Goal: Transaction & Acquisition: Purchase product/service

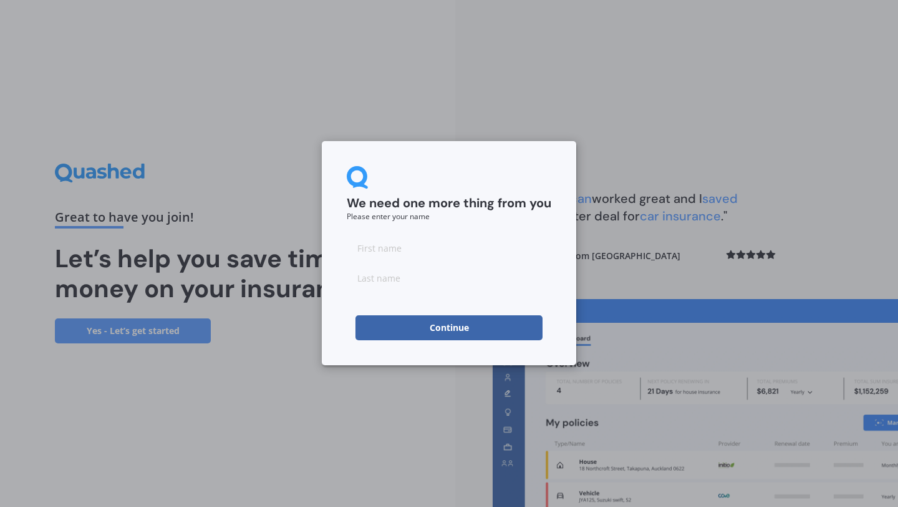
click at [456, 241] on input at bounding box center [449, 247] width 205 height 25
type input "Ben"
type input "[PERSON_NAME]"
click at [433, 335] on button "Continue" at bounding box center [449, 327] width 187 height 25
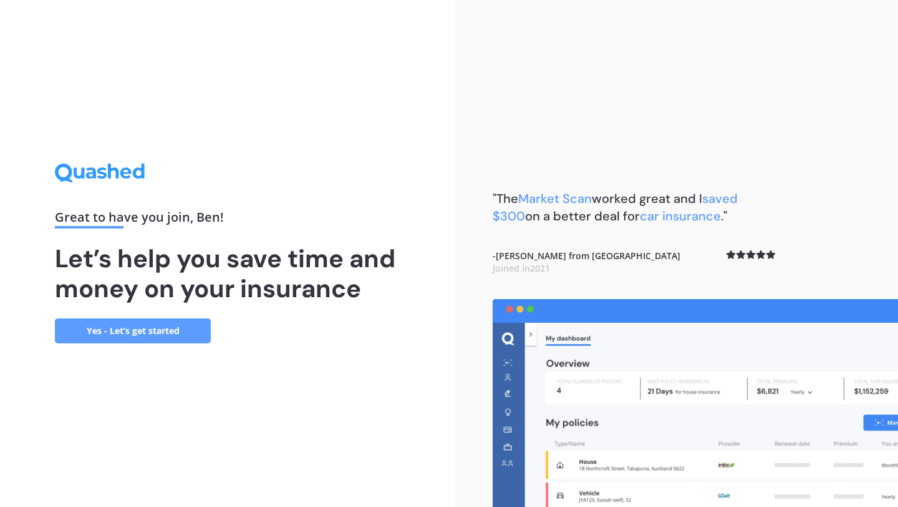
click at [182, 338] on link "Yes - Let’s get started" at bounding box center [133, 330] width 156 height 25
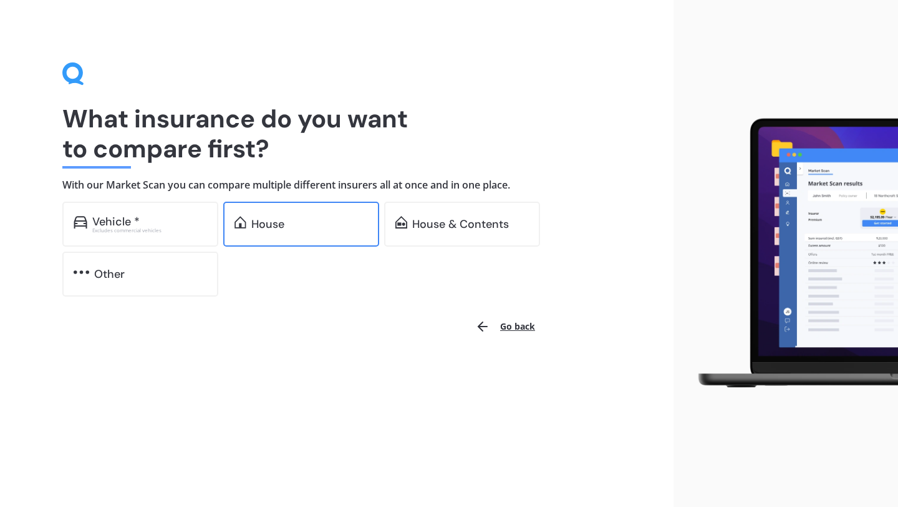
click at [329, 232] on div "House" at bounding box center [301, 224] width 156 height 45
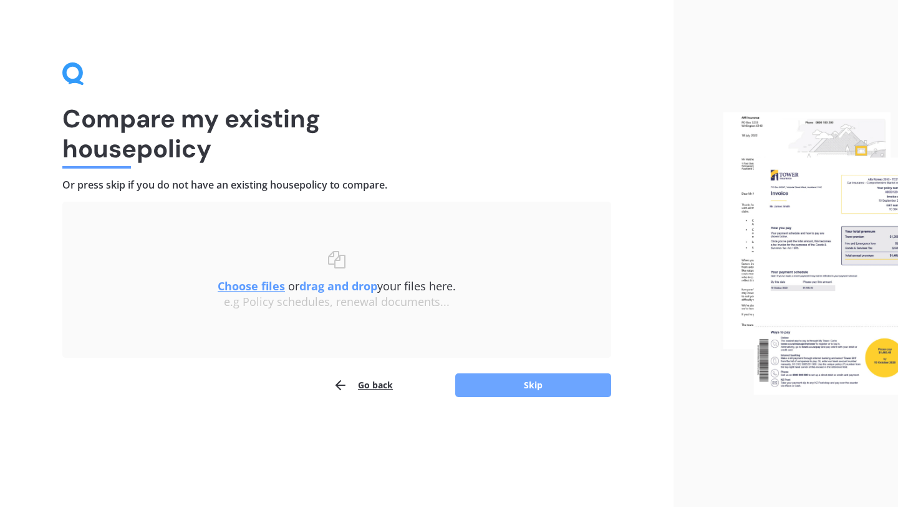
click at [530, 389] on button "Skip" at bounding box center [533, 385] width 156 height 24
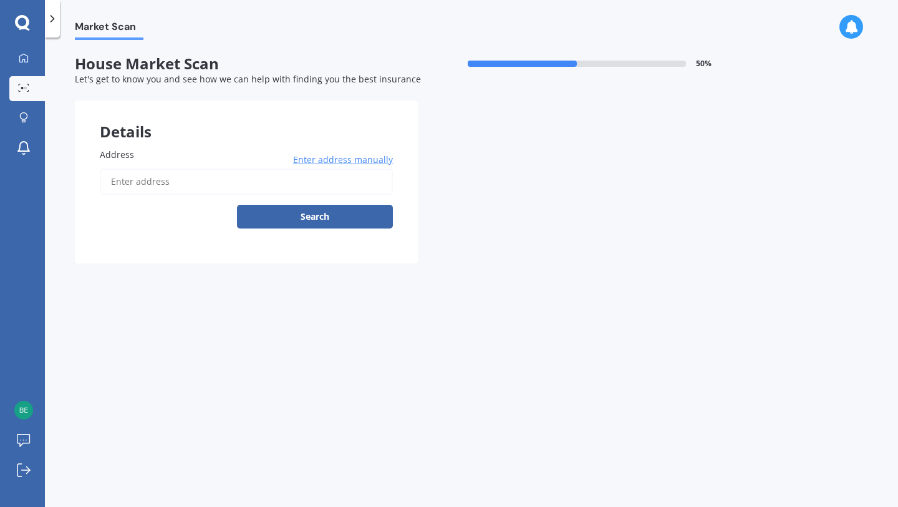
click at [197, 172] on input "Address" at bounding box center [246, 181] width 293 height 26
type input "[STREET_ADDRESS][PERSON_NAME]"
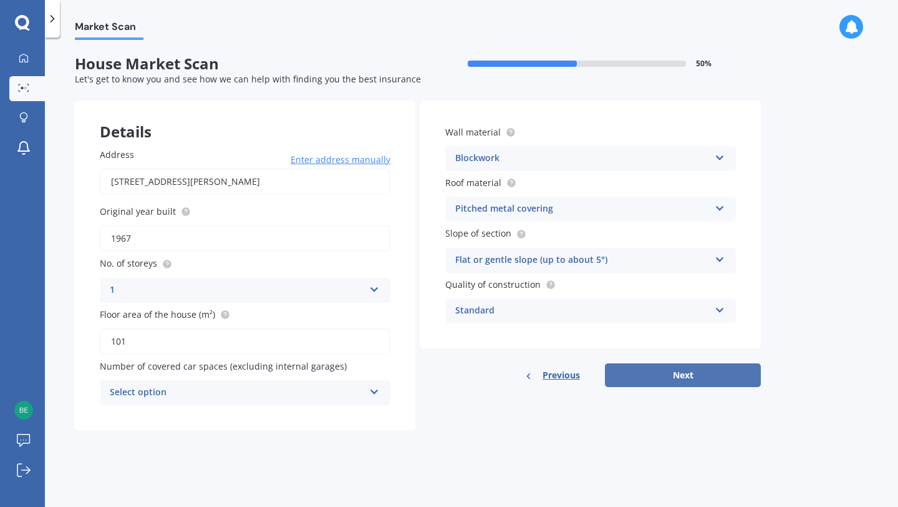
click at [678, 382] on button "Next" at bounding box center [683, 375] width 156 height 24
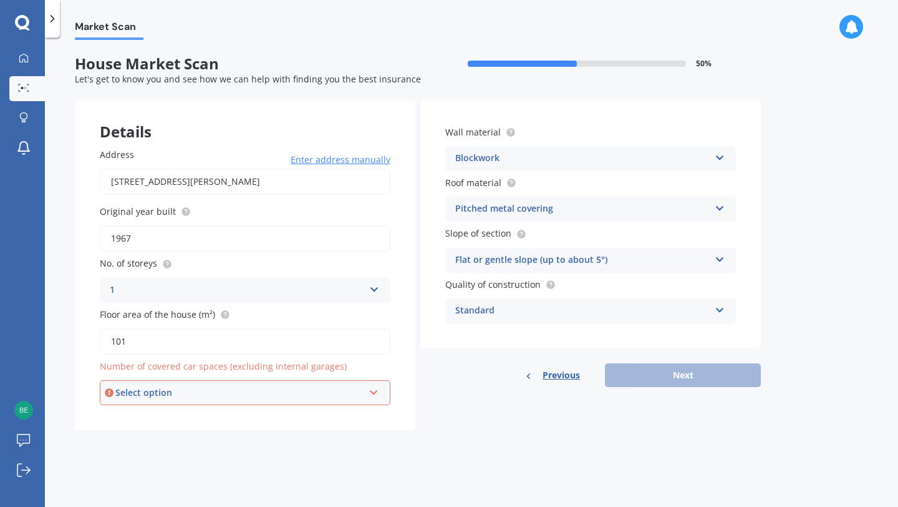
click at [255, 393] on div "Select option" at bounding box center [239, 393] width 248 height 14
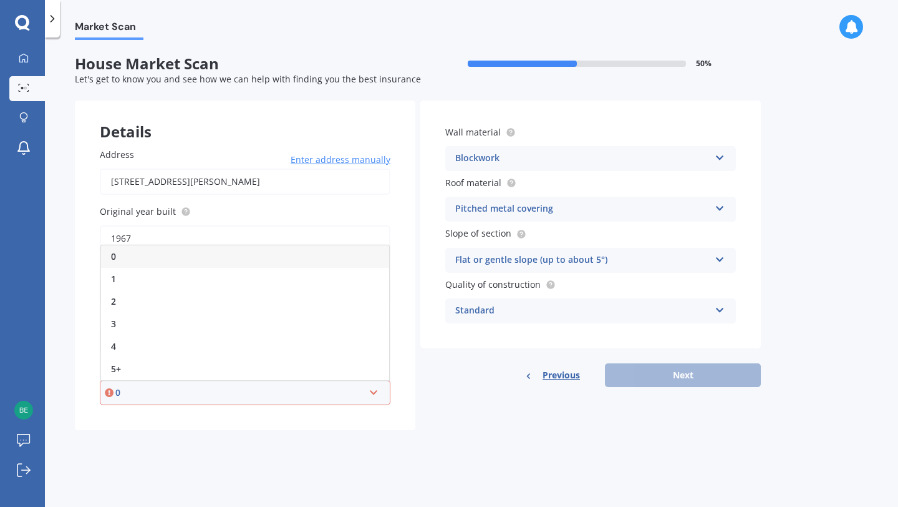
click at [213, 265] on div "0" at bounding box center [245, 256] width 288 height 22
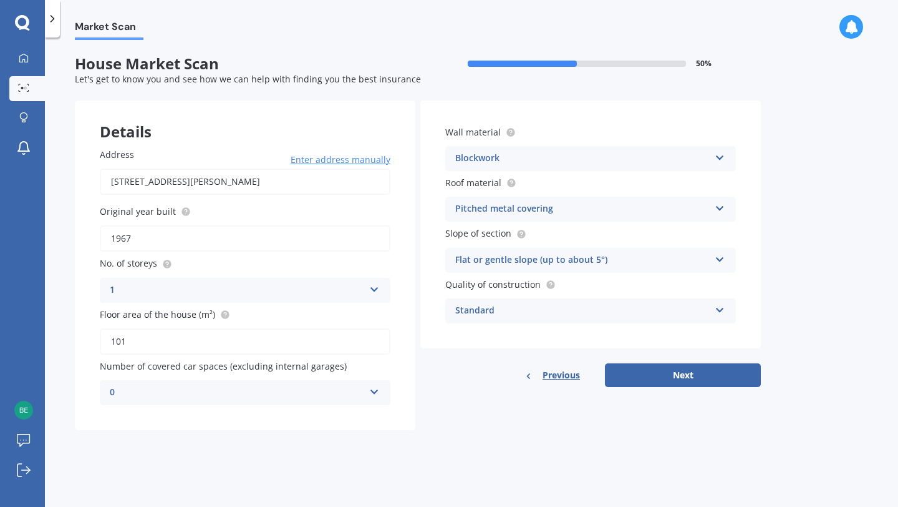
click at [683, 392] on div "Details Address [STREET_ADDRESS][PERSON_NAME][PERSON_NAME] Enter address manual…" at bounding box center [418, 264] width 686 height 329
click at [685, 382] on button "Next" at bounding box center [683, 375] width 156 height 24
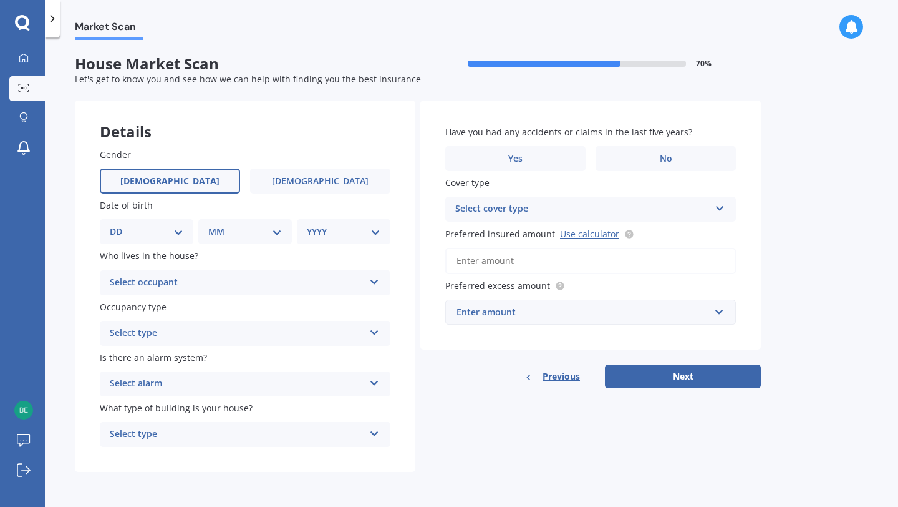
click at [195, 190] on label "[DEMOGRAPHIC_DATA]" at bounding box center [170, 180] width 140 height 25
click at [0, 0] on input "[DEMOGRAPHIC_DATA]" at bounding box center [0, 0] width 0 height 0
click at [168, 234] on select "DD 01 02 03 04 05 06 07 08 09 10 11 12 13 14 15 16 17 18 19 20 21 22 23 24 25 2…" at bounding box center [147, 232] width 74 height 14
select select "26"
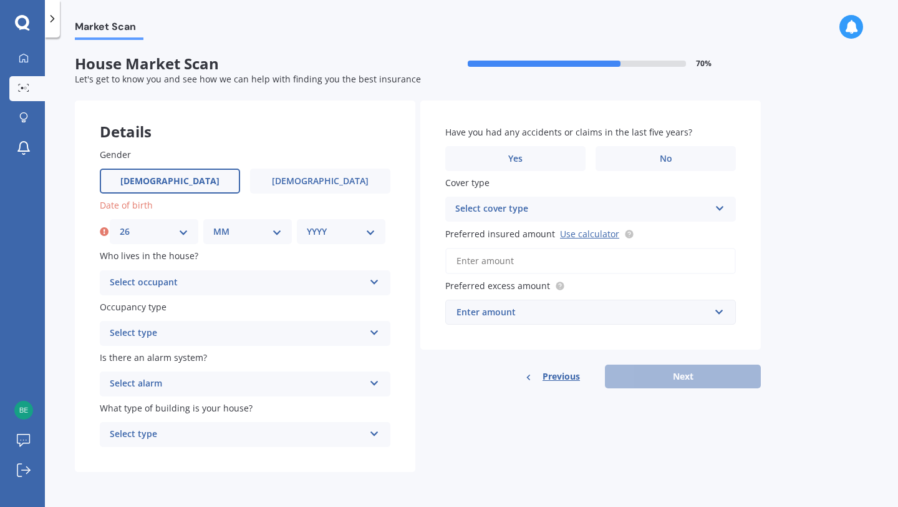
click at [262, 233] on select "MM 01 02 03 04 05 06 07 08 09 10 11 12" at bounding box center [247, 232] width 69 height 14
select select "06"
click at [331, 227] on select "YYYY 2009 2008 2007 2006 2005 2004 2003 2002 2001 2000 1999 1998 1997 1996 1995…" at bounding box center [341, 232] width 69 height 14
select select "1999"
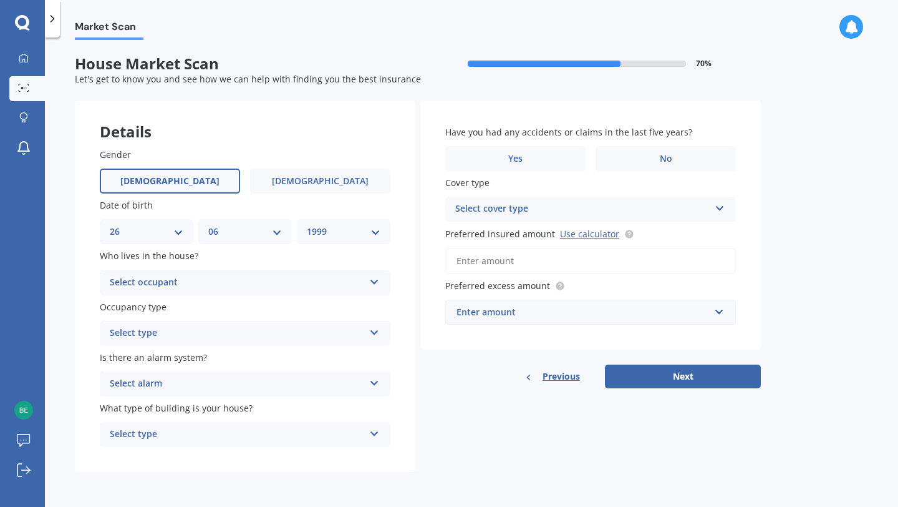
click at [308, 284] on div "Select occupant" at bounding box center [237, 282] width 255 height 15
click at [306, 284] on div "Owner" at bounding box center [237, 282] width 255 height 15
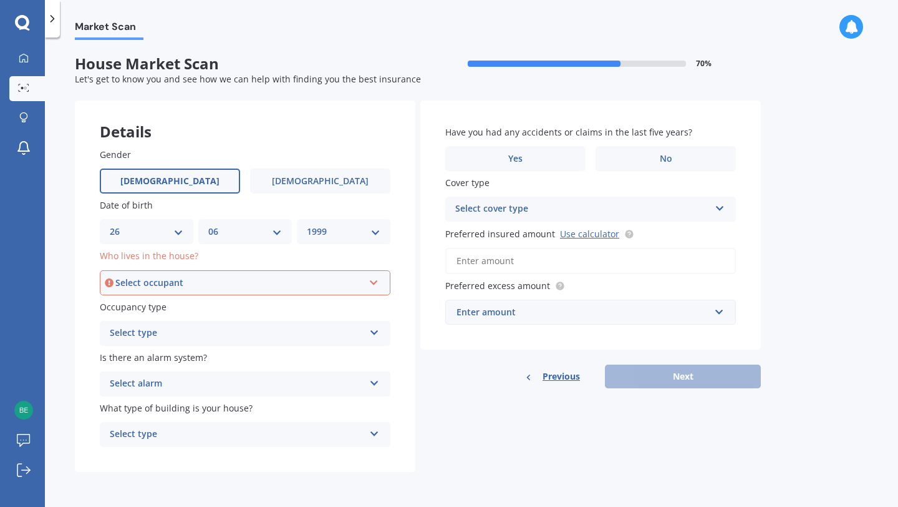
click at [343, 330] on div "Select type" at bounding box center [237, 333] width 255 height 15
click at [343, 330] on div "Permanent" at bounding box center [237, 333] width 255 height 15
click at [326, 390] on div "Select alarm" at bounding box center [237, 383] width 255 height 15
click at [482, 422] on div "Details Gender [DEMOGRAPHIC_DATA] [DEMOGRAPHIC_DATA] Date of birth DD 01 02 03 …" at bounding box center [418, 286] width 686 height 372
